Goal: Navigation & Orientation: Find specific page/section

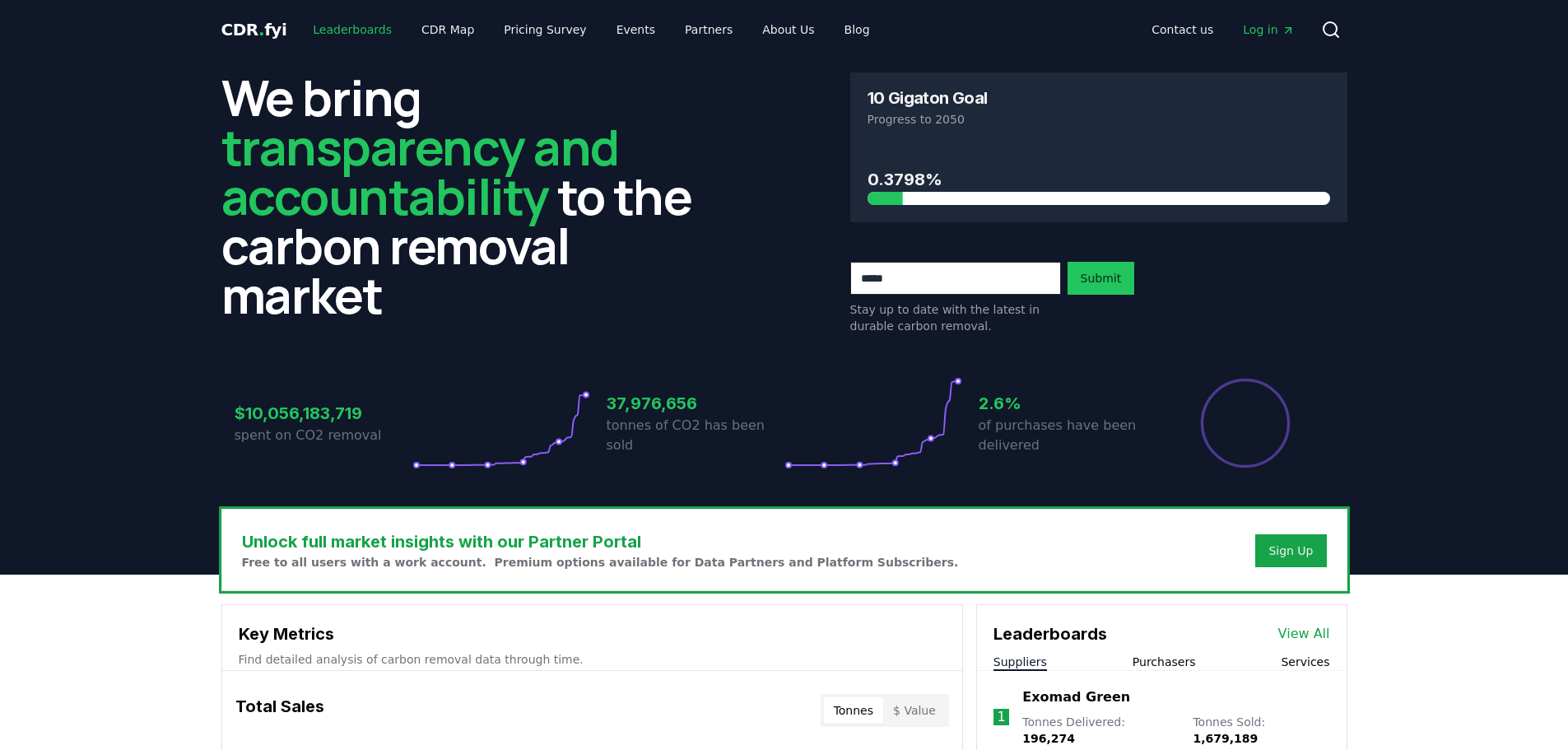
click at [341, 24] on link "Leaderboards" at bounding box center [352, 29] width 106 height 29
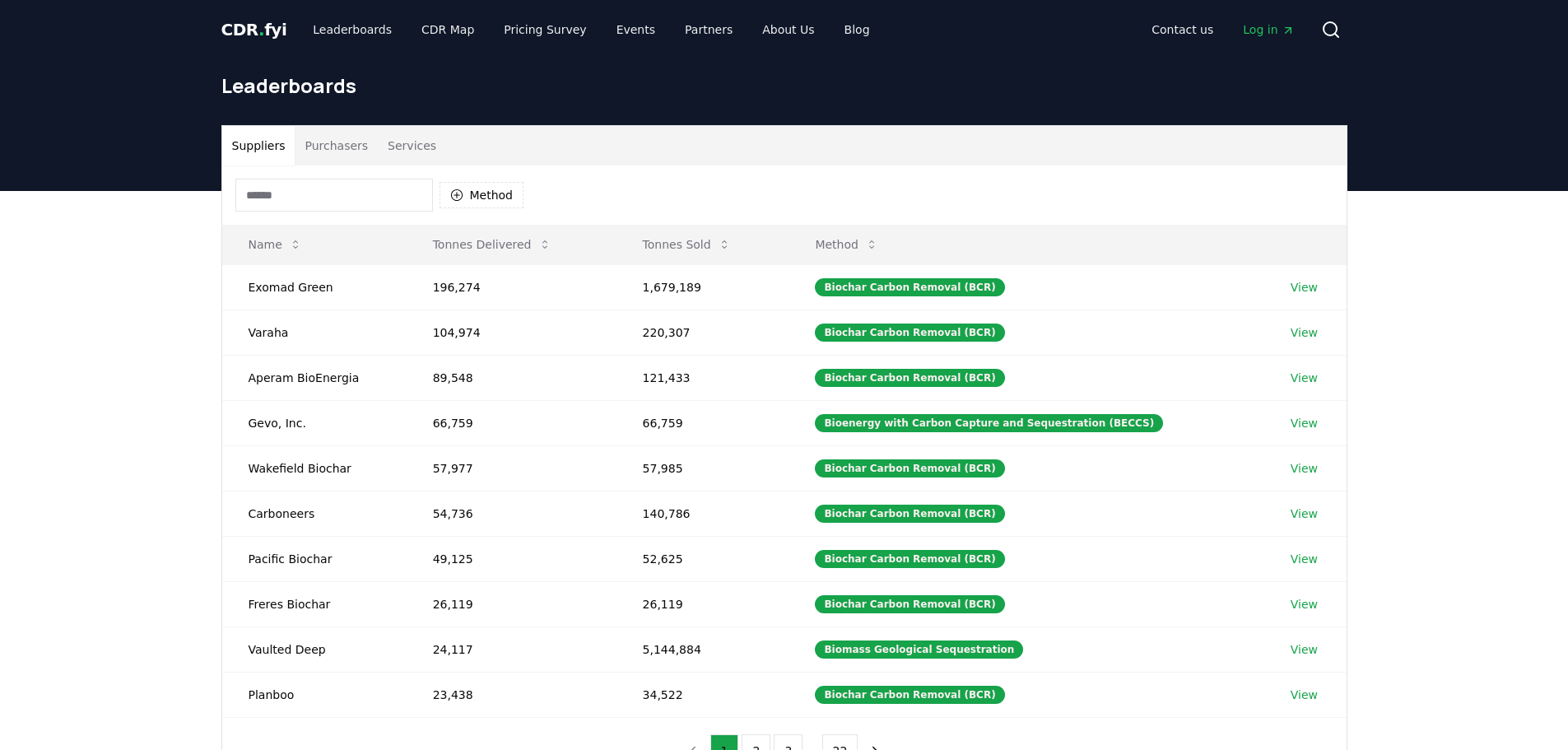
click at [329, 145] on button "Purchasers" at bounding box center [336, 145] width 83 height 40
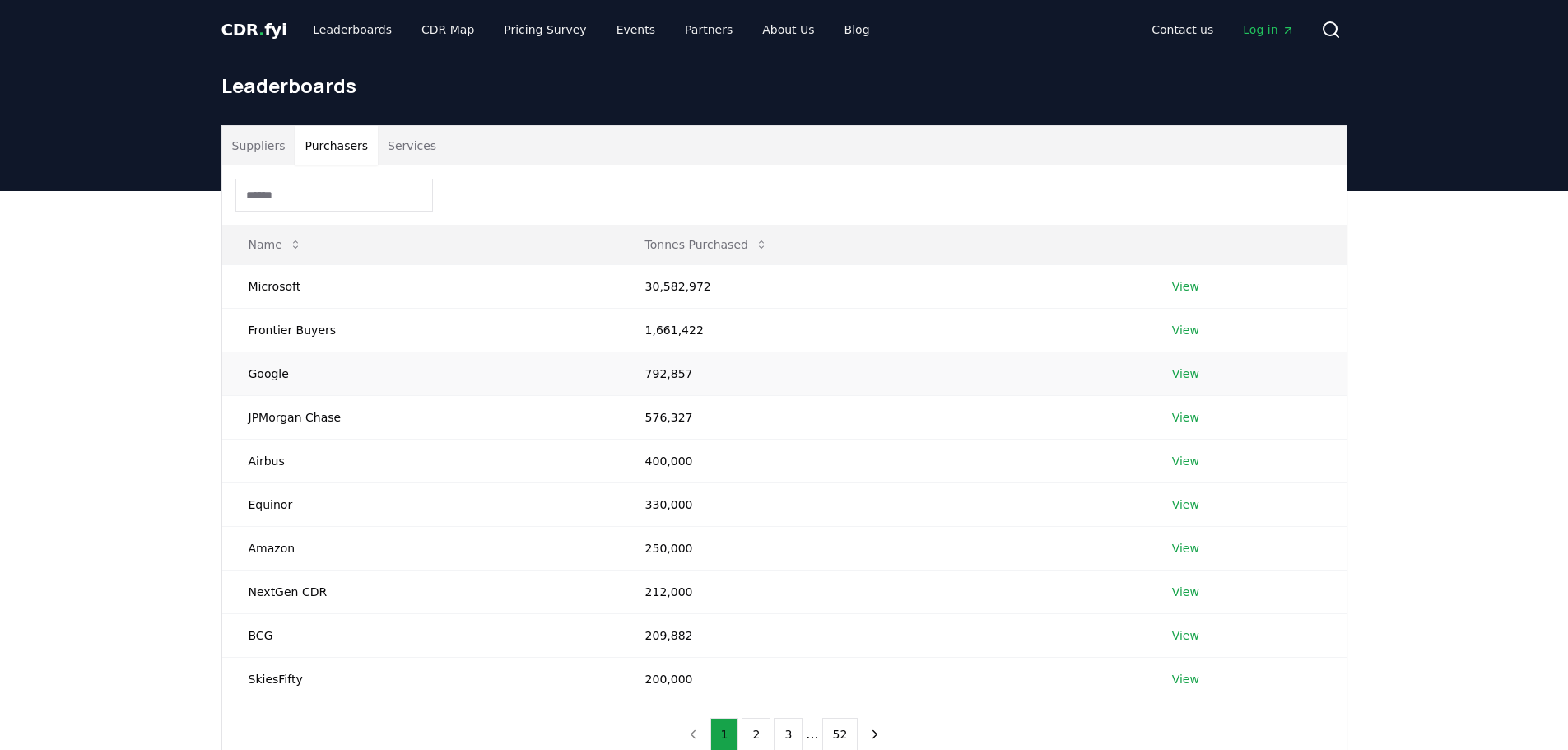
click at [1174, 371] on link "View" at bounding box center [1185, 373] width 27 height 16
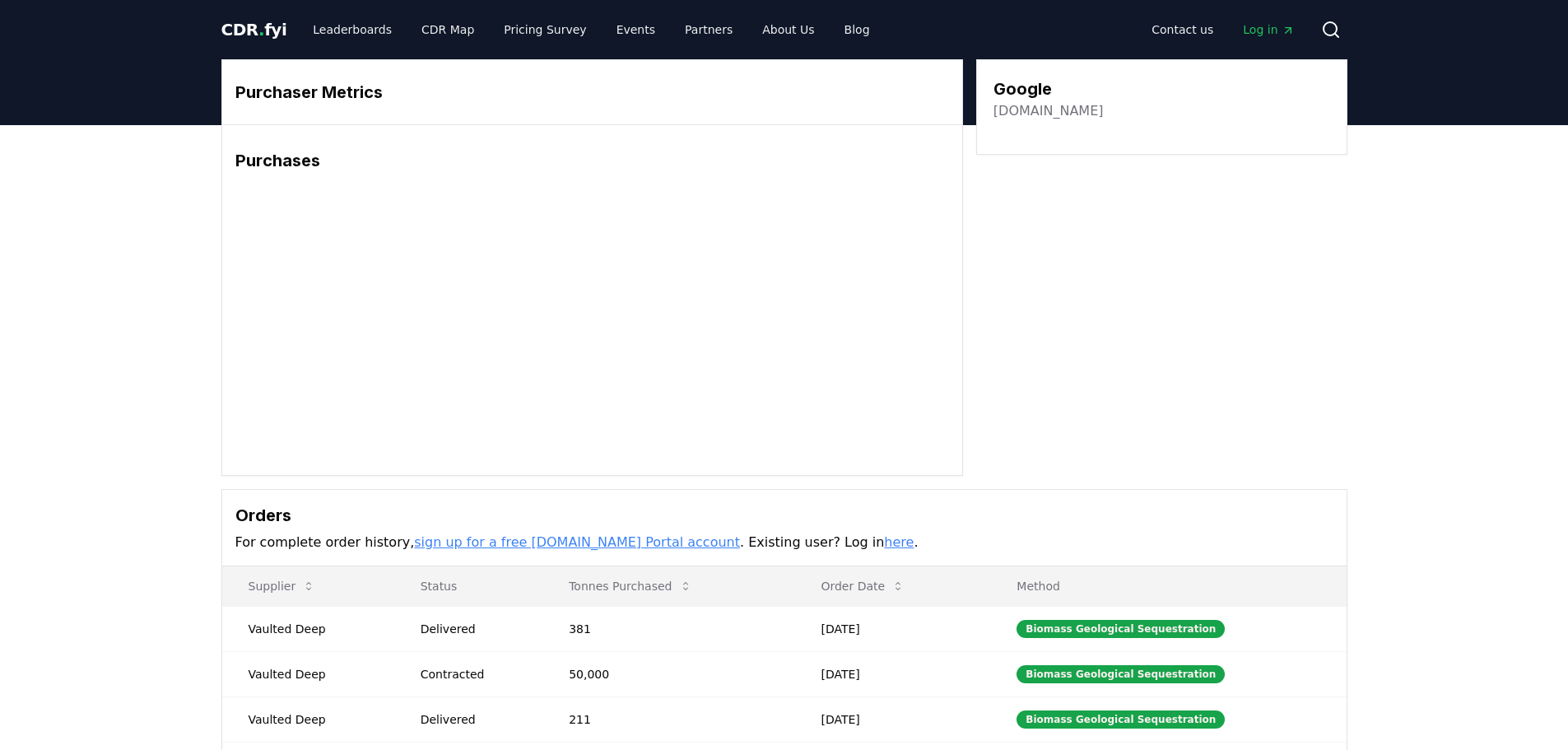
scroll to position [247, 0]
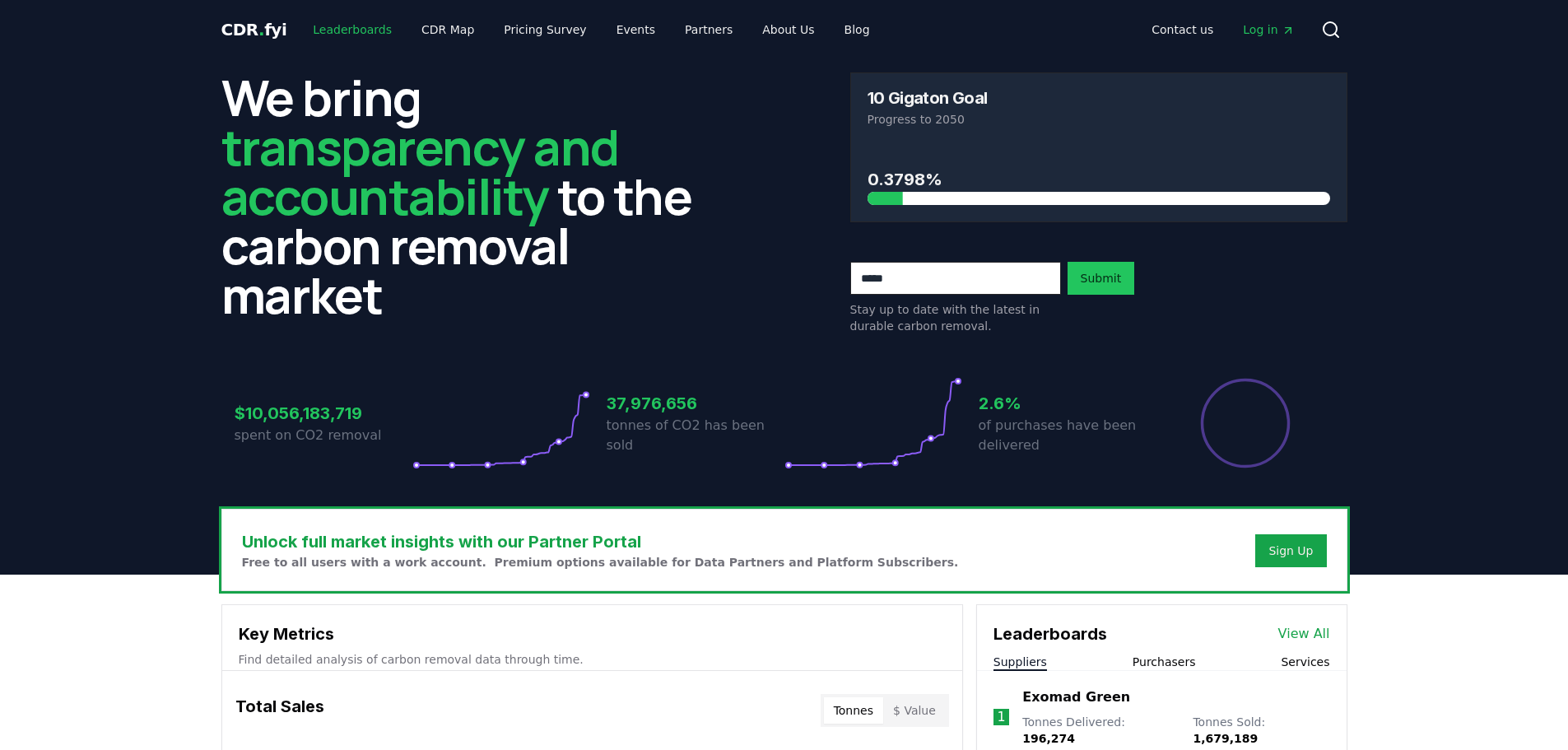
click at [359, 24] on link "Leaderboards" at bounding box center [352, 29] width 106 height 29
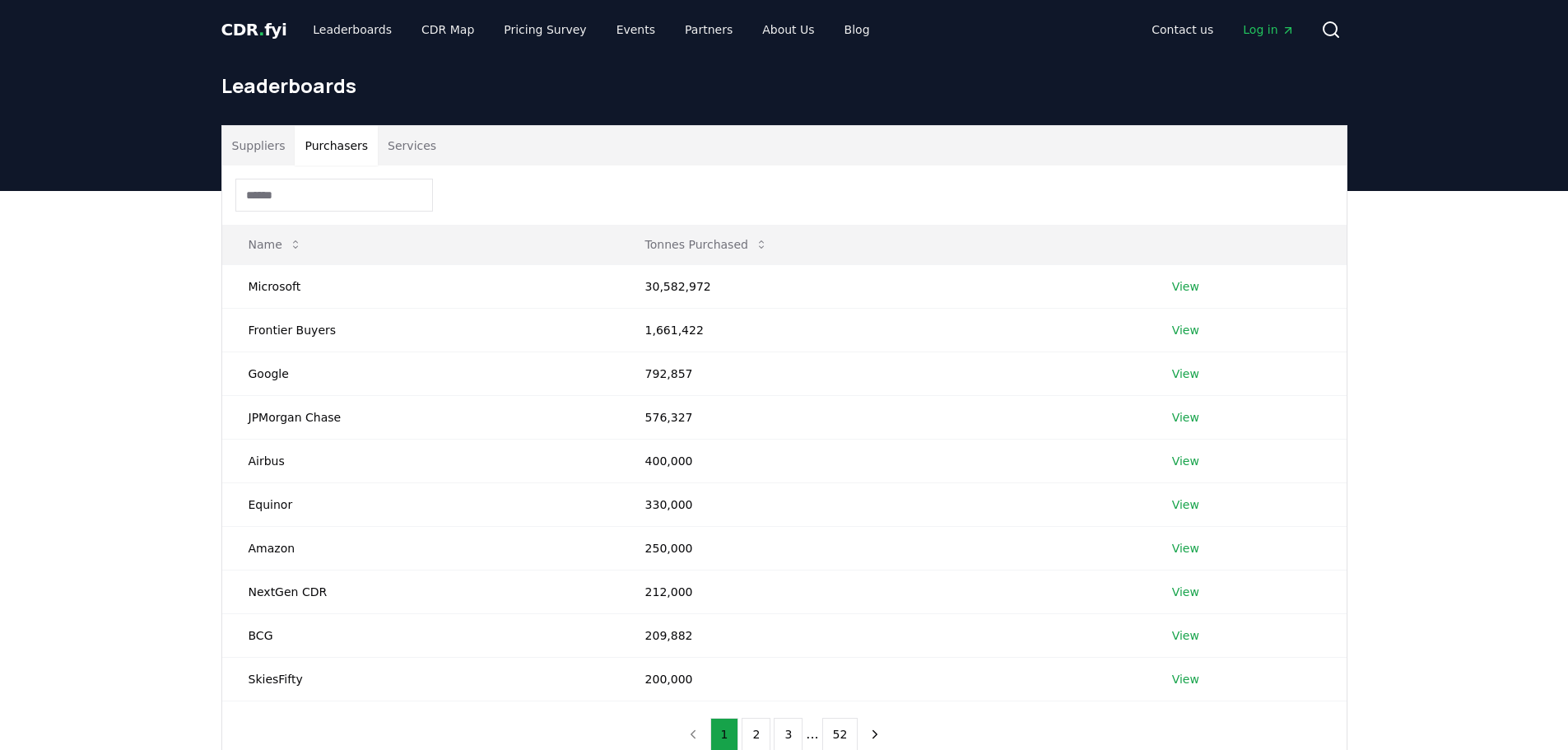
click at [335, 151] on button "Purchasers" at bounding box center [336, 145] width 83 height 40
click at [1190, 367] on link "View" at bounding box center [1185, 373] width 27 height 16
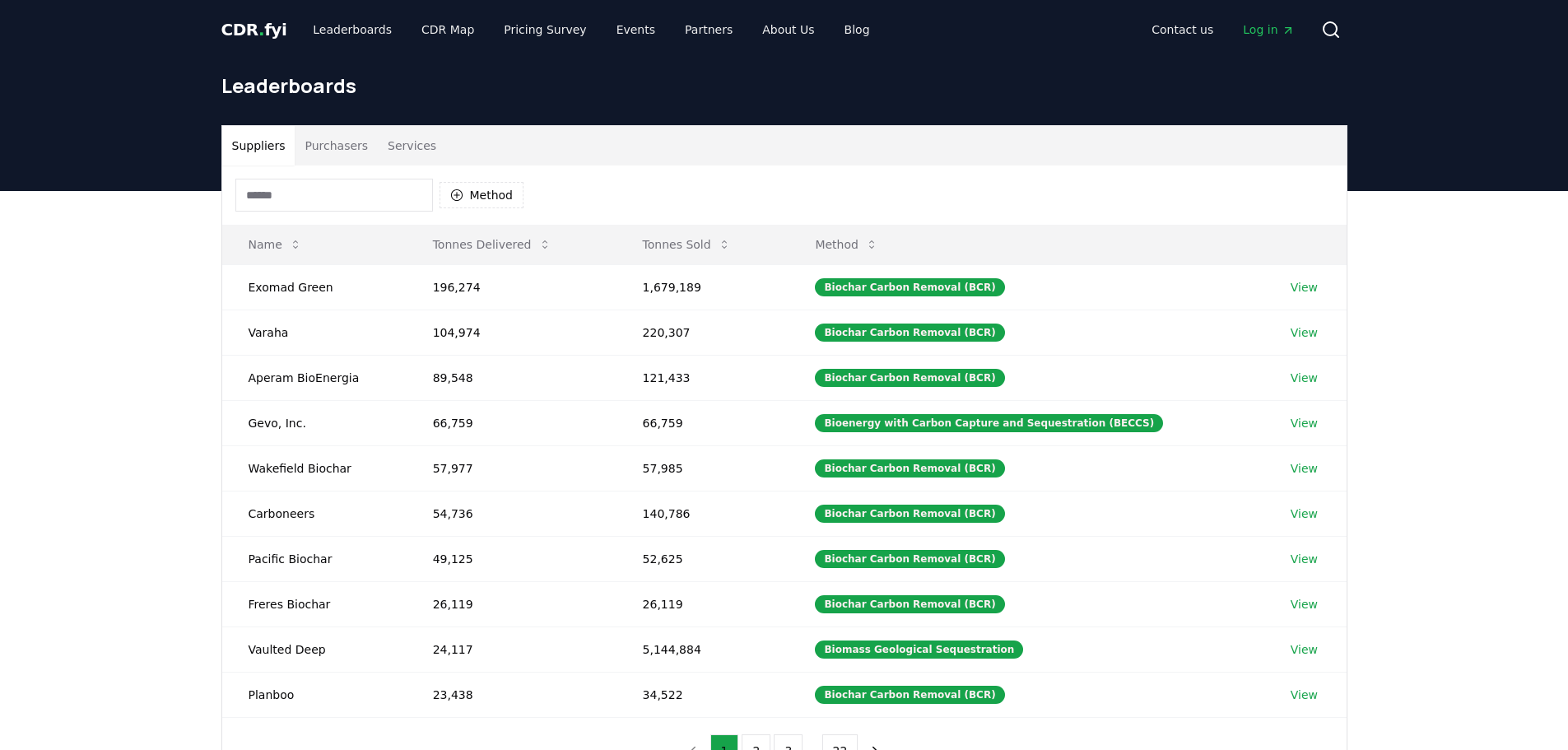
click at [349, 140] on button "Purchasers" at bounding box center [336, 145] width 83 height 40
